Goal: Task Accomplishment & Management: Use online tool/utility

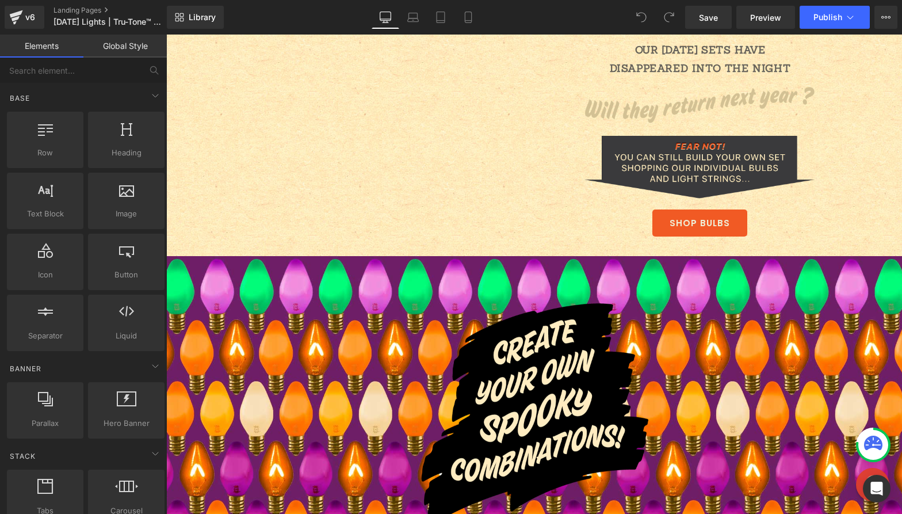
scroll to position [1466, 0]
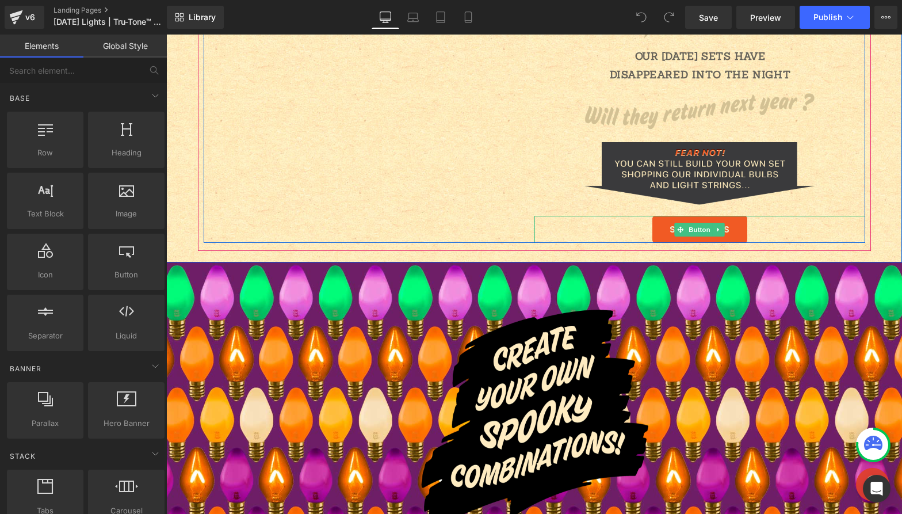
click at [685, 238] on link "SHOP BULBS" at bounding box center [699, 229] width 95 height 27
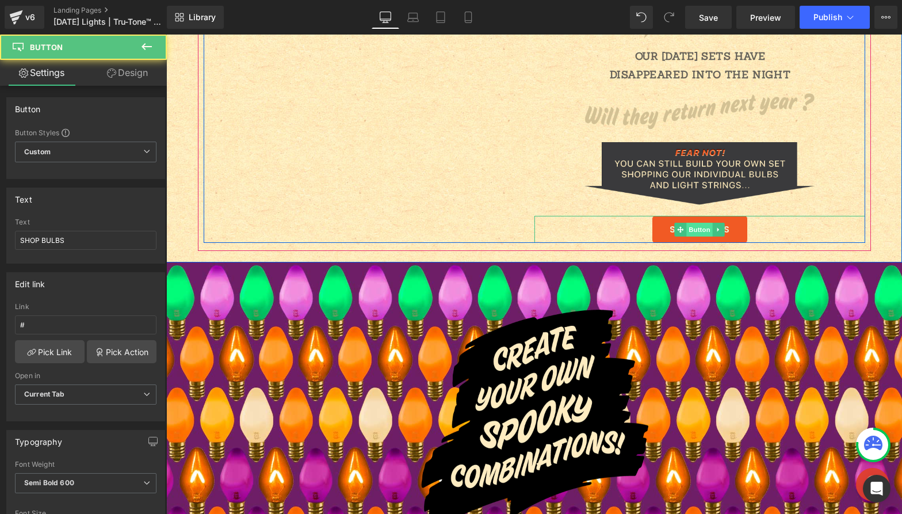
click at [687, 231] on span "Button" at bounding box center [699, 230] width 26 height 14
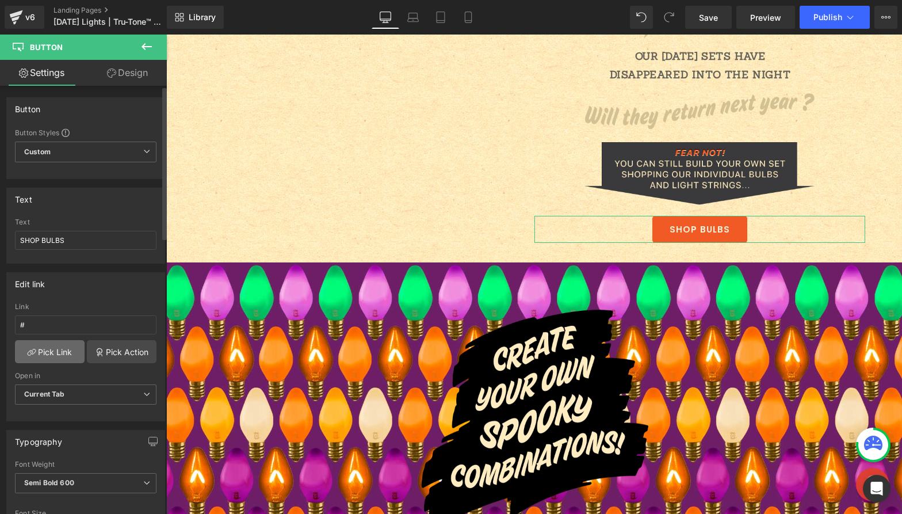
click at [47, 352] on link "Pick Link" at bounding box center [50, 351] width 70 height 23
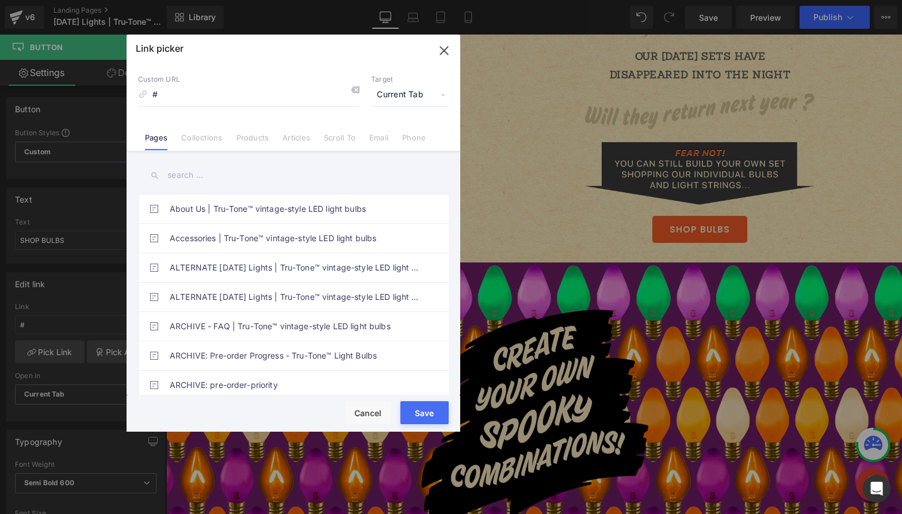
click at [187, 178] on input "text" at bounding box center [293, 175] width 311 height 26
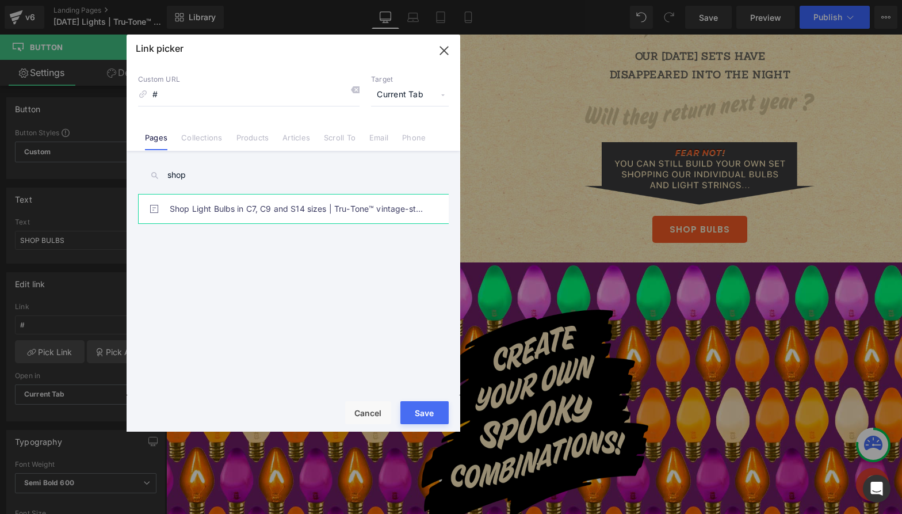
type input "shop"
click at [238, 205] on link "Shop Light Bulbs in C7, C9 and S14 sizes | Tru-Tone™ vintage-style LED light bu…" at bounding box center [296, 208] width 253 height 29
type input "/pages/shop-bulbs"
click at [432, 404] on button "Save" at bounding box center [424, 412] width 48 height 23
type input "/pages/shop-bulbs"
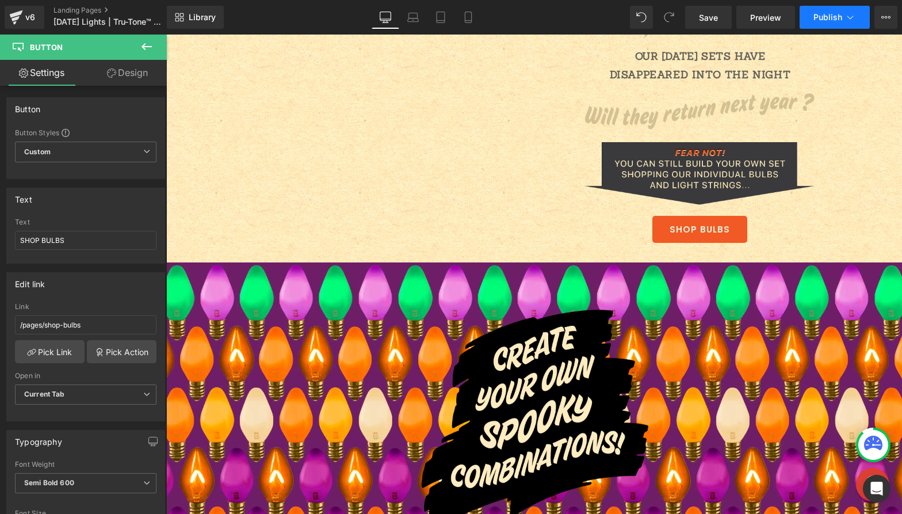
click at [827, 17] on span "Publish" at bounding box center [828, 17] width 29 height 9
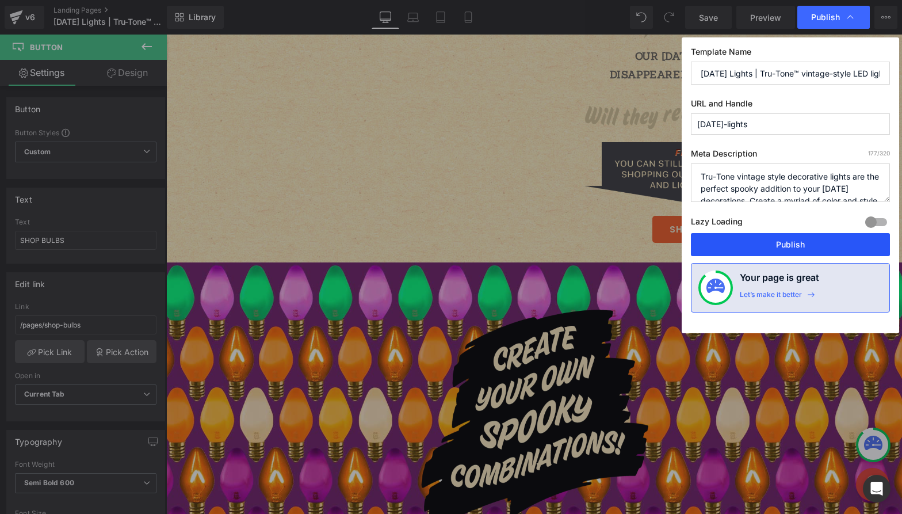
click at [781, 241] on button "Publish" at bounding box center [790, 244] width 199 height 23
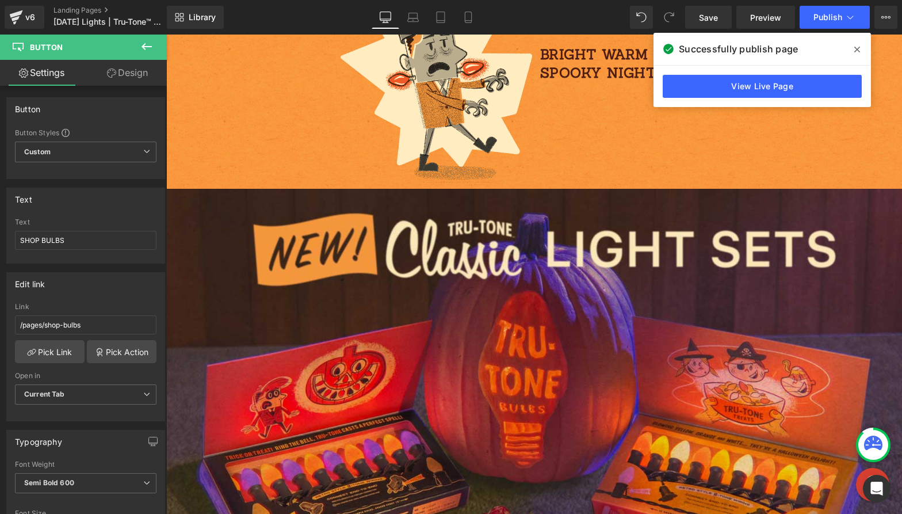
scroll to position [97, 0]
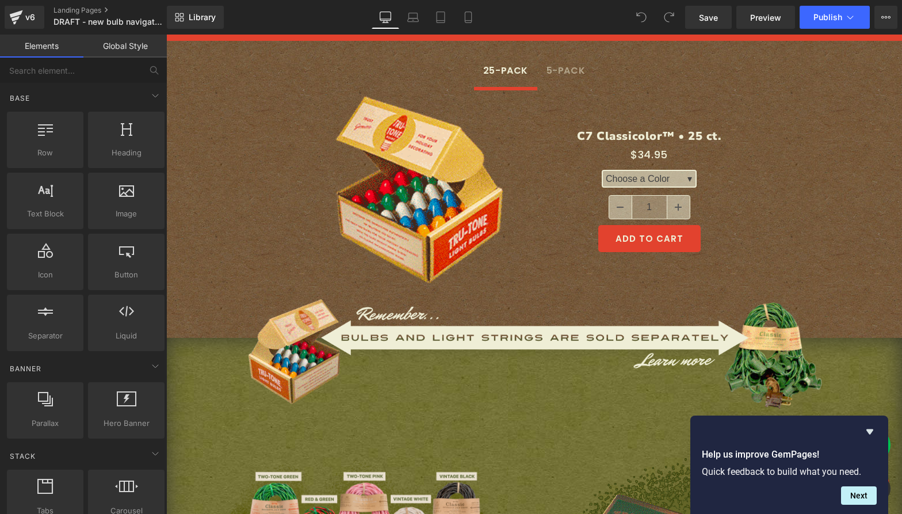
scroll to position [622, 0]
